Goal: Task Accomplishment & Management: Use online tool/utility

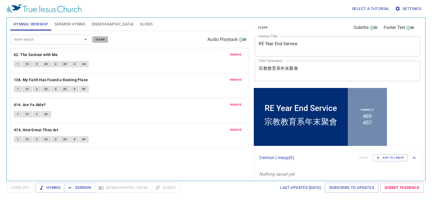
click at [98, 38] on span "clear" at bounding box center [100, 39] width 9 height 5
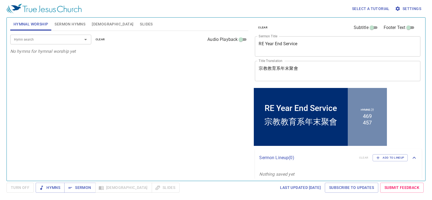
click at [68, 24] on span "Sermon Hymns" at bounding box center [70, 24] width 31 height 7
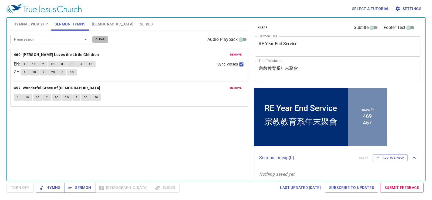
click at [101, 37] on span "clear" at bounding box center [100, 39] width 9 height 5
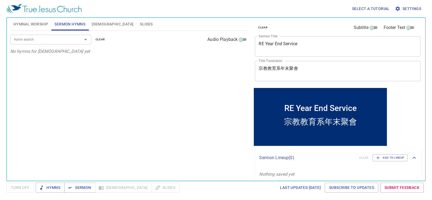
click at [323, 46] on textarea "RE Year End Service" at bounding box center [338, 46] width 158 height 10
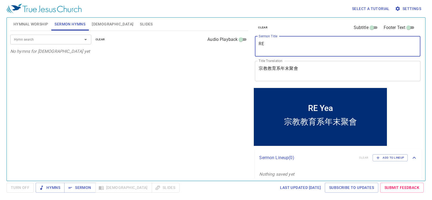
type textarea "R"
click at [326, 65] on div "宗教教育系年末聚會 x Title Translation" at bounding box center [338, 71] width 166 height 20
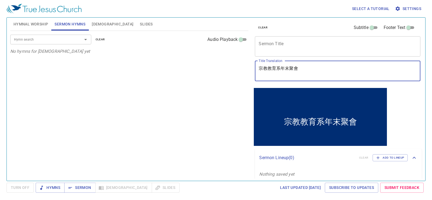
click at [324, 69] on textarea "宗教教育系年末聚會" at bounding box center [338, 71] width 158 height 10
type textarea "宗"
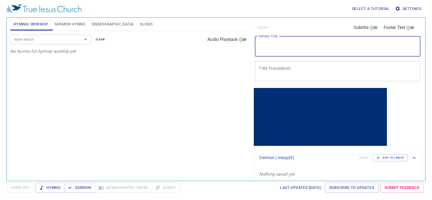
click at [271, 46] on textarea "Sermon Title" at bounding box center [338, 46] width 158 height 10
paste textarea "Transatlantic blessings"
type textarea "Transatlantic blessings"
click at [284, 72] on textarea "Title Translation" at bounding box center [338, 71] width 158 height 10
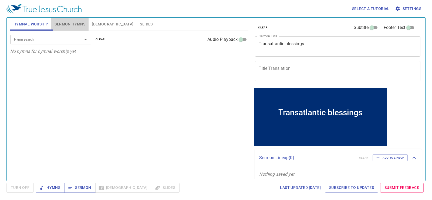
click at [74, 24] on span "Sermon Hymns" at bounding box center [70, 24] width 31 height 7
click at [82, 39] on button "Open" at bounding box center [86, 40] width 8 height 8
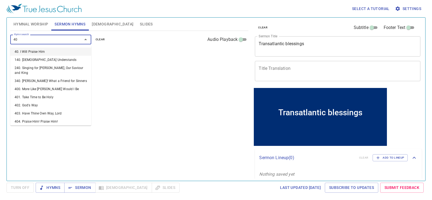
type input "403"
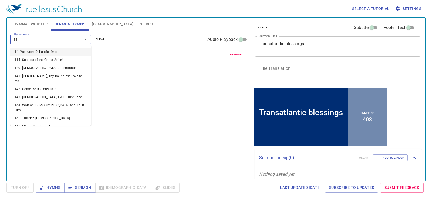
type input "145"
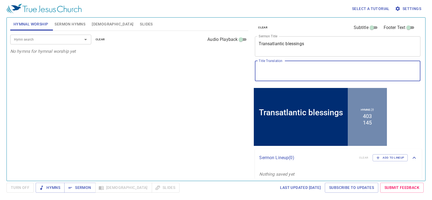
click at [272, 73] on textarea "Title Translation" at bounding box center [338, 71] width 158 height 10
paste textarea "“神所賜的跨洋祝福”."
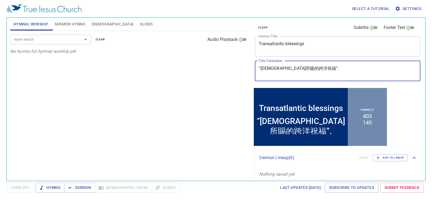
click at [301, 67] on textarea "“神所賜的跨洋祝福”." at bounding box center [338, 71] width 158 height 10
click at [260, 69] on textarea "“神所賜的跨洋祝福" at bounding box center [338, 71] width 158 height 10
type textarea "[DEMOGRAPHIC_DATA]所賜的跨洋祝福"
click at [58, 41] on input "Hymn search" at bounding box center [43, 39] width 62 height 6
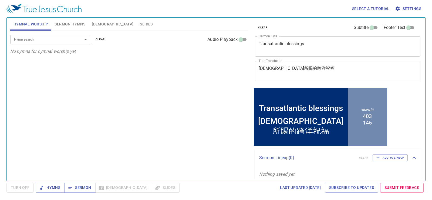
drag, startPoint x: 70, startPoint y: 26, endPoint x: 73, endPoint y: 20, distance: 7.0
click at [70, 26] on span "Sermon Hymns" at bounding box center [70, 24] width 31 height 7
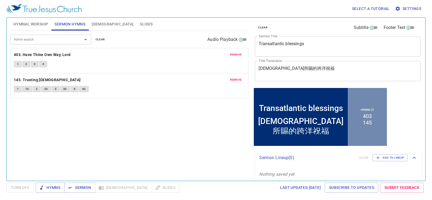
click at [287, 47] on textarea "Transatlantic blessings" at bounding box center [338, 46] width 158 height 10
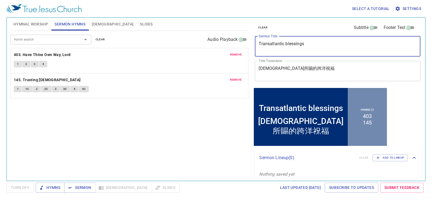
click at [288, 45] on textarea "Transatlantic blessings" at bounding box center [338, 46] width 158 height 10
type textarea "Transatlantic Blessings"
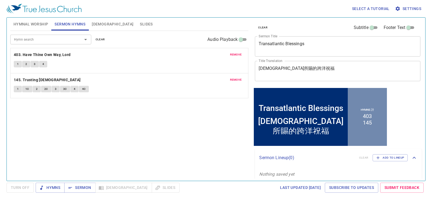
click at [190, 25] on div "Hymnal Worship Sermon Hymns Bible Slides" at bounding box center [129, 24] width 239 height 13
click at [28, 20] on button "Hymnal Worship" at bounding box center [30, 24] width 41 height 13
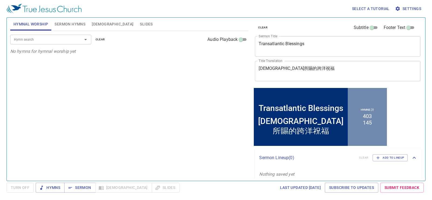
click at [137, 23] on button "Slides" at bounding box center [146, 24] width 19 height 13
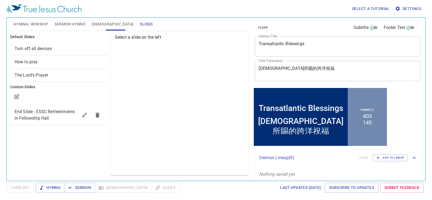
drag, startPoint x: 69, startPoint y: 52, endPoint x: 94, endPoint y: 56, distance: 24.7
click at [69, 52] on div "Turn off all devices" at bounding box center [59, 48] width 98 height 13
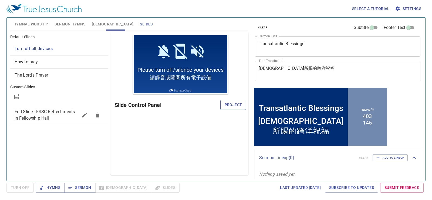
click at [226, 102] on span "Project" at bounding box center [234, 104] width 18 height 7
click at [29, 19] on button "Hymnal Worship" at bounding box center [30, 24] width 41 height 13
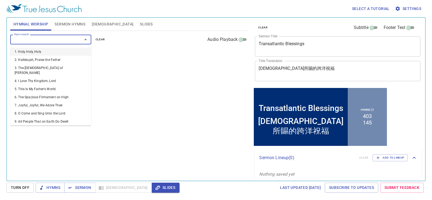
click at [38, 38] on input "Hymn search" at bounding box center [43, 39] width 62 height 6
type input "21"
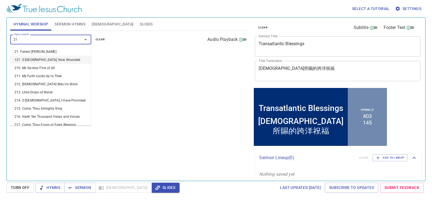
drag, startPoint x: 23, startPoint y: 62, endPoint x: 33, endPoint y: 46, distance: 19.1
click at [26, 59] on li "121. O Sacred Head, Now Wounded" at bounding box center [50, 60] width 81 height 8
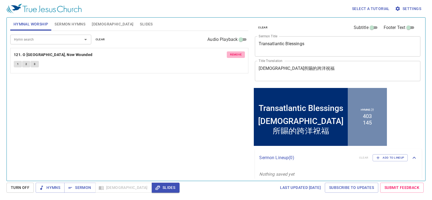
click at [233, 52] on span "remove" at bounding box center [236, 54] width 12 height 5
click at [39, 41] on input "Hymn search" at bounding box center [43, 39] width 62 height 6
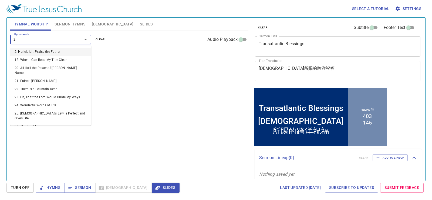
type input "21"
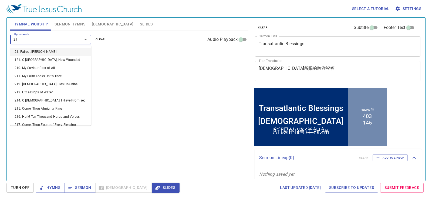
click at [39, 41] on input "21" at bounding box center [43, 39] width 62 height 6
click at [40, 50] on li "21. Fairest [PERSON_NAME]" at bounding box center [50, 52] width 81 height 8
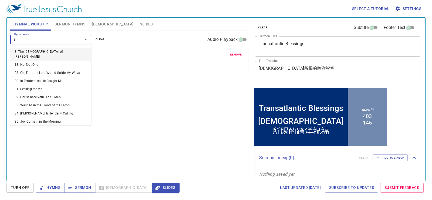
type input "36"
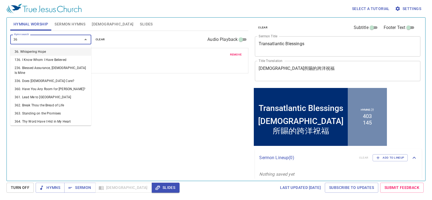
click at [37, 50] on li "36. Whispering Hope" at bounding box center [50, 52] width 81 height 8
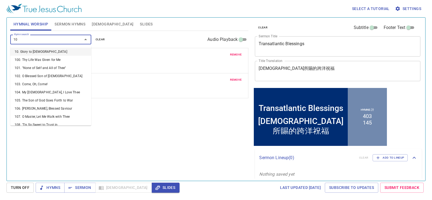
type input "106"
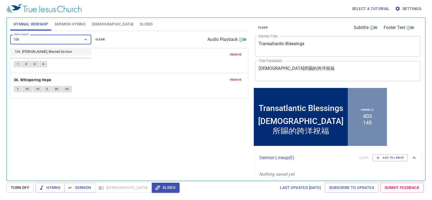
drag, startPoint x: 64, startPoint y: 52, endPoint x: 59, endPoint y: 48, distance: 6.5
click at [60, 48] on li "106. [PERSON_NAME], Blessed Saviour" at bounding box center [50, 52] width 81 height 8
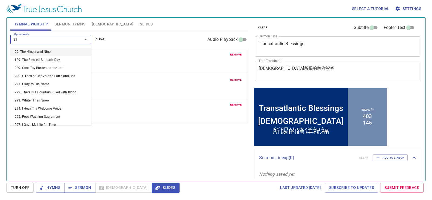
type input "291"
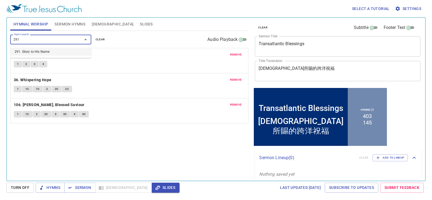
click at [46, 50] on li "291. Glory to His Name" at bounding box center [50, 52] width 81 height 8
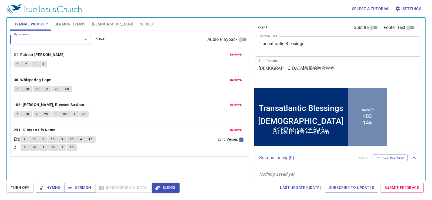
drag, startPoint x: 66, startPoint y: 53, endPoint x: 66, endPoint y: 61, distance: 7.0
drag, startPoint x: 66, startPoint y: 61, endPoint x: 139, endPoint y: 24, distance: 81.2
click at [139, 24] on div "Hymnal Worship Sermon Hymns Bible Slides" at bounding box center [129, 24] width 239 height 13
click at [68, 25] on span "Sermon Hymns" at bounding box center [70, 24] width 31 height 7
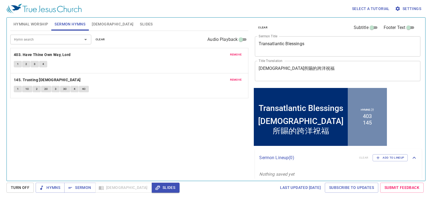
click at [137, 25] on button "Slides" at bounding box center [146, 24] width 19 height 13
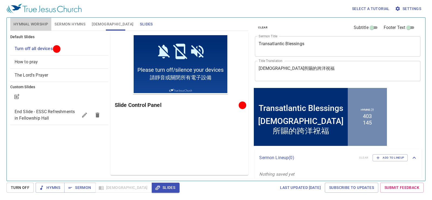
click at [39, 23] on span "Hymnal Worship" at bounding box center [31, 24] width 35 height 7
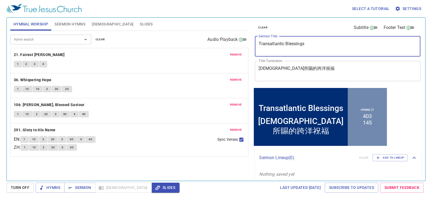
drag, startPoint x: 317, startPoint y: 47, endPoint x: 183, endPoint y: 41, distance: 134.7
click at [183, 41] on div "Hymnal Worship Sermon Hymns Bible Slides Hymn search Hymn search clear Audio Pl…" at bounding box center [216, 96] width 416 height 163
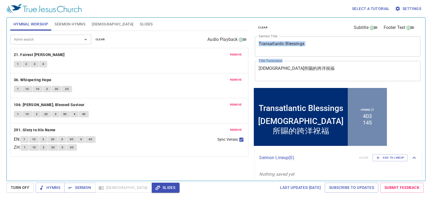
drag, startPoint x: 319, startPoint y: 56, endPoint x: 270, endPoint y: 66, distance: 49.8
click at [270, 66] on div "clear Subtitle Footer Text Sermon Title Transatlantic Blessings x Sermon Title …" at bounding box center [337, 52] width 169 height 69
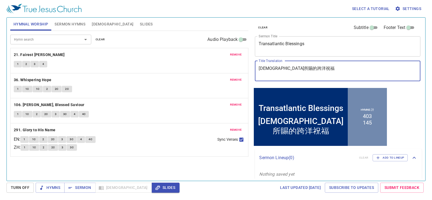
click at [176, 71] on div "Hymnal Worship Sermon Hymns Bible Slides Hymn search Hymn search clear Audio Pl…" at bounding box center [216, 96] width 416 height 163
click at [199, 96] on div "remove 36. Whispering Hope 1 1C 1C 2 2C 2C" at bounding box center [130, 85] width 238 height 25
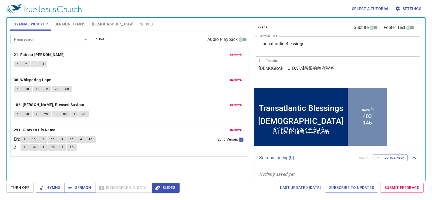
click at [71, 24] on span "Sermon Hymns" at bounding box center [70, 24] width 31 height 7
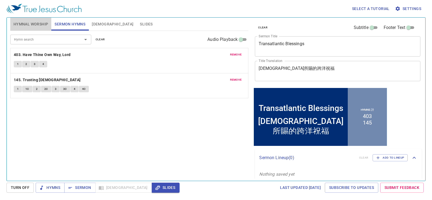
click at [43, 21] on span "Hymnal Worship" at bounding box center [31, 24] width 35 height 7
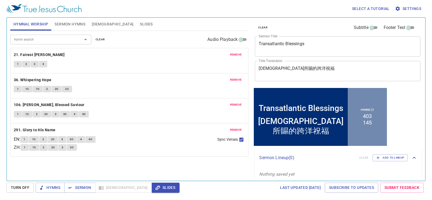
click at [140, 73] on div "remove 36. Whispering Hope 1 1C 1C 2 2C 2C" at bounding box center [129, 85] width 239 height 25
click at [103, 26] on button "[DEMOGRAPHIC_DATA]" at bounding box center [113, 24] width 48 height 13
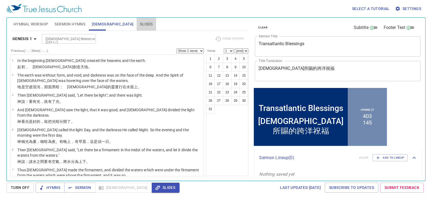
click at [140, 25] on span "Slides" at bounding box center [146, 24] width 13 height 7
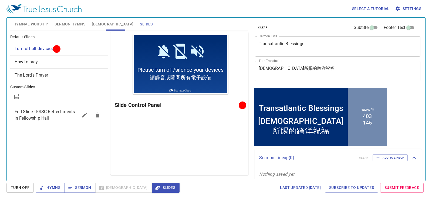
click at [35, 21] on span "Hymnal Worship" at bounding box center [31, 24] width 35 height 7
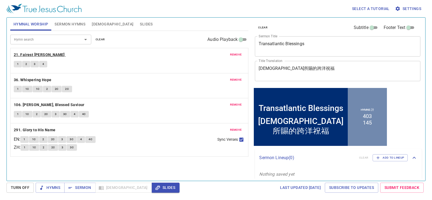
click at [45, 52] on b "21. Fairest [PERSON_NAME]" at bounding box center [39, 54] width 51 height 7
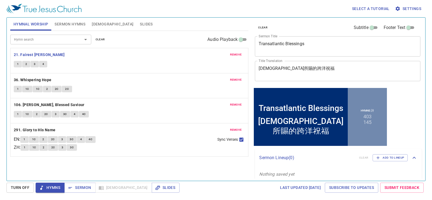
click at [140, 55] on p "21. Fairest [PERSON_NAME]" at bounding box center [130, 54] width 232 height 7
click at [124, 59] on div "remove 21. Fairest Lord Jesus 1 2 3 4" at bounding box center [130, 60] width 238 height 25
click at [107, 77] on p "36. Whispering Hope" at bounding box center [130, 79] width 232 height 7
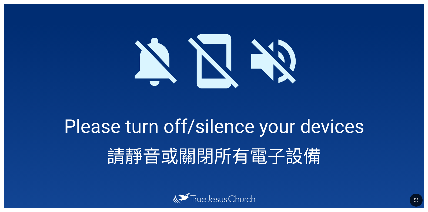
drag, startPoint x: 422, startPoint y: 202, endPoint x: 446, endPoint y: 235, distance: 40.6
click at [422, 202] on button "button" at bounding box center [416, 200] width 13 height 13
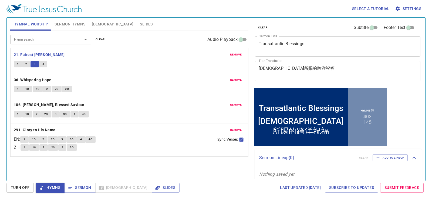
click at [125, 34] on div "Hymn search Hymn search clear Audio Playback" at bounding box center [129, 39] width 239 height 17
click at [40, 81] on b "36. Whispering Hope" at bounding box center [33, 79] width 38 height 7
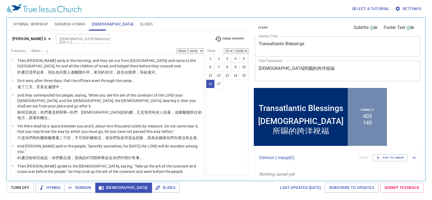
scroll to position [248, 0]
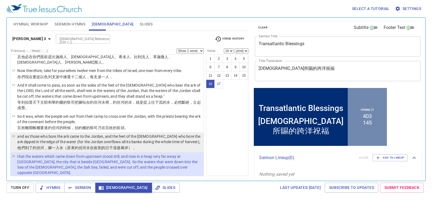
click at [167, 133] on td "and as those who bore the ark came to the Jordan, and the feet of the priests w…" at bounding box center [109, 139] width 185 height 12
select select "15"
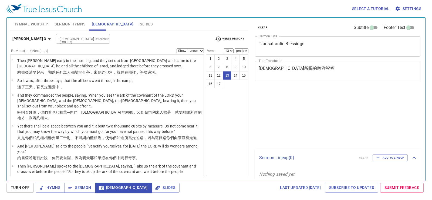
select select "13"
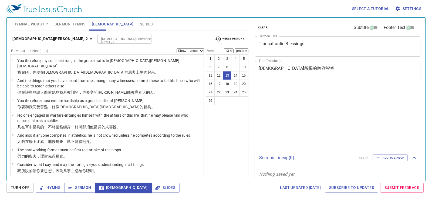
select select "13"
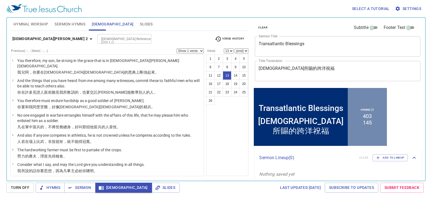
scroll to position [159, 0]
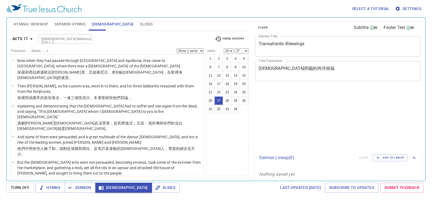
select select "26"
select select "27"
select select "26"
select select "27"
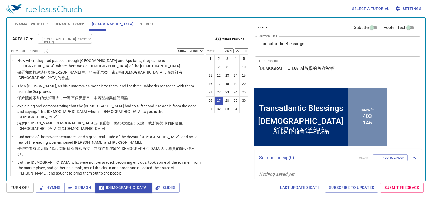
scroll to position [468, 0]
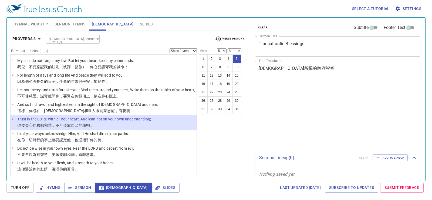
select select "5"
select select "8"
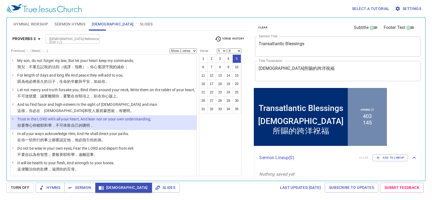
click at [72, 41] on input "[DEMOGRAPHIC_DATA] Reference (Ctrl + /)" at bounding box center [68, 39] width 42 height 6
click at [73, 37] on input "[DEMOGRAPHIC_DATA] Reference (Ctrl + /)" at bounding box center [68, 39] width 42 height 6
click at [74, 34] on div "[DEMOGRAPHIC_DATA] Reference (Ctrl + /)" at bounding box center [73, 38] width 54 height 9
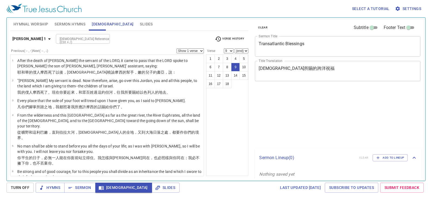
select select "9"
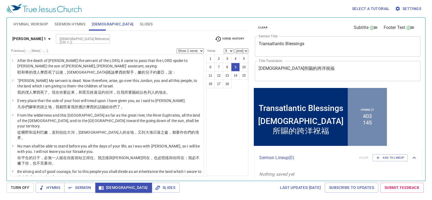
scroll to position [5, 0]
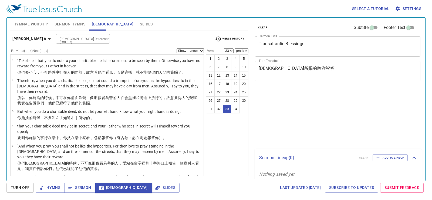
select select "33"
